Goal: Information Seeking & Learning: Check status

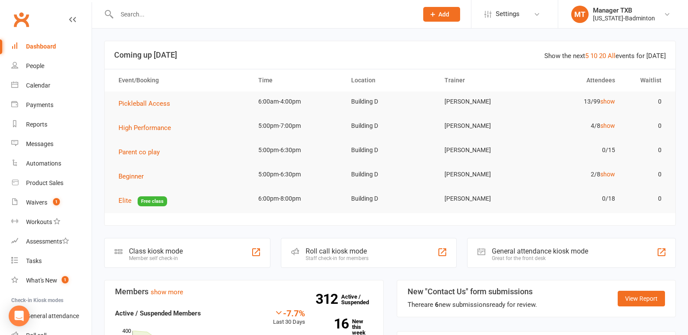
click at [151, 51] on h3 "Coming up [DATE]" at bounding box center [389, 55] width 551 height 9
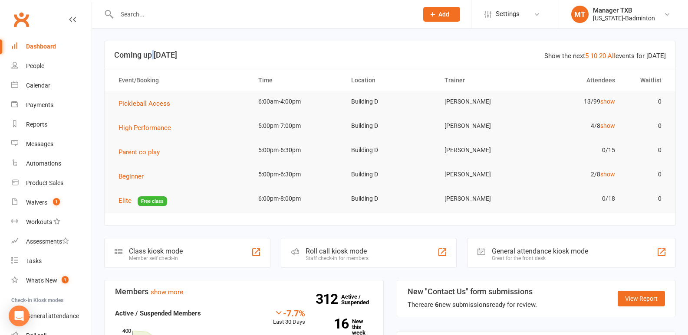
drag, startPoint x: 151, startPoint y: 51, endPoint x: 154, endPoint y: 47, distance: 4.7
click at [154, 47] on header "Show the next 5 10 20 All events for [DATE] Coming up [DATE]" at bounding box center [390, 55] width 571 height 28
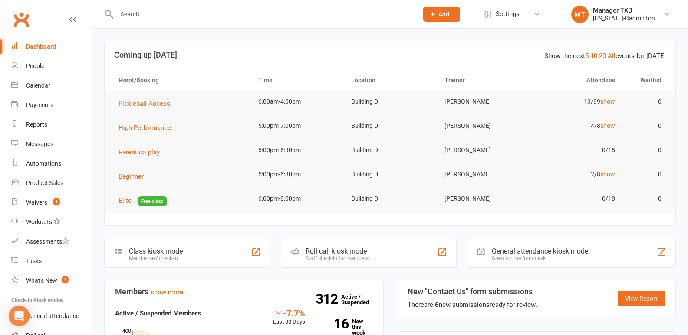
click at [154, 47] on header "Show the next 5 10 20 All events for [DATE] Coming up [DATE]" at bounding box center [390, 55] width 571 height 28
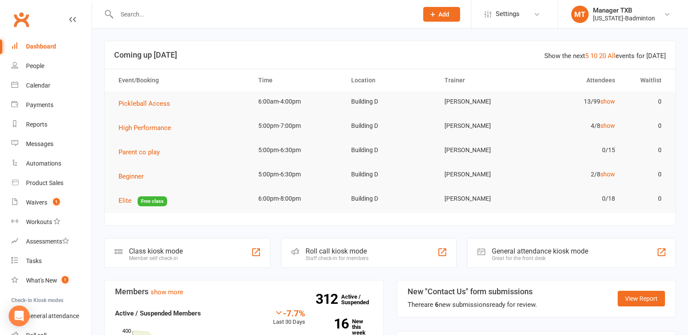
click at [154, 47] on header "Show the next 5 10 20 All events for [DATE] Coming up [DATE]" at bounding box center [390, 55] width 571 height 28
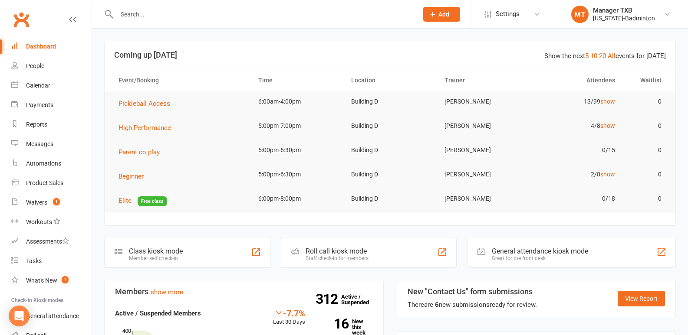
click at [154, 47] on header "Show the next 5 10 20 All events for [DATE] Coming up [DATE]" at bounding box center [390, 55] width 571 height 28
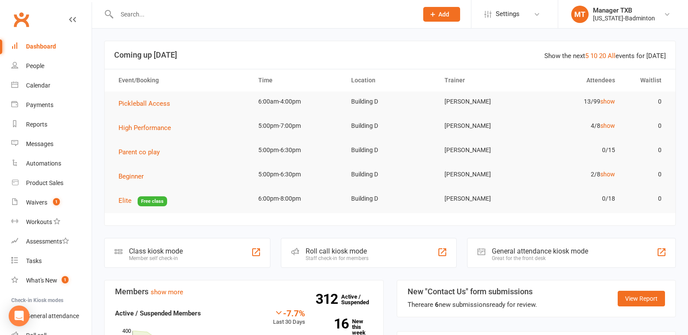
click at [154, 47] on header "Show the next 5 10 20 All events for [DATE] Coming up [DATE]" at bounding box center [390, 55] width 571 height 28
